Goal: Navigation & Orientation: Find specific page/section

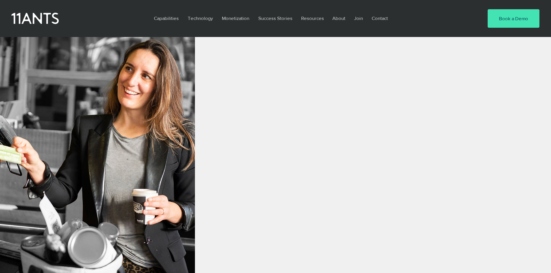
scroll to position [473, 0]
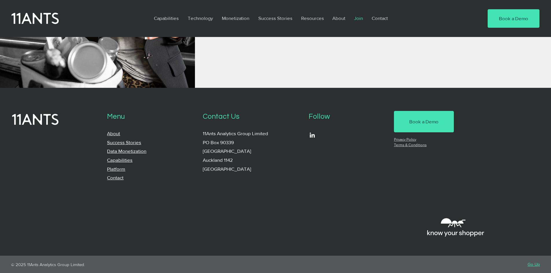
click at [359, 18] on p "Join" at bounding box center [358, 18] width 15 height 13
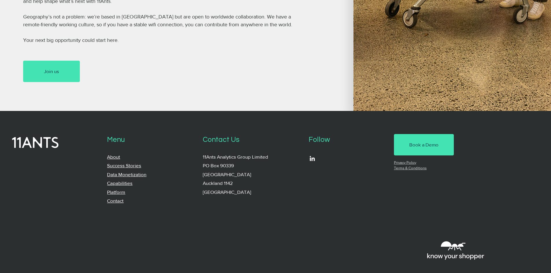
scroll to position [434, 0]
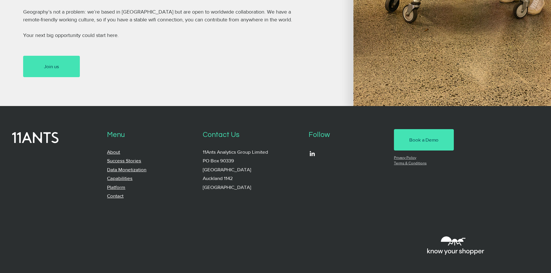
click at [119, 177] on link "Capabilities" at bounding box center [119, 178] width 25 height 5
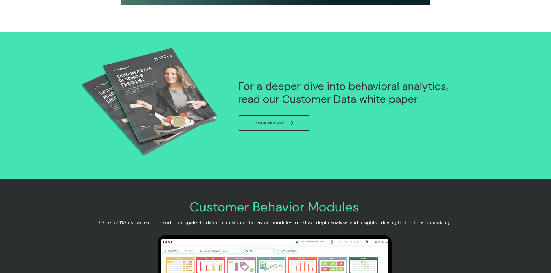
scroll to position [868, 0]
